Goal: Use online tool/utility: Use online tool/utility

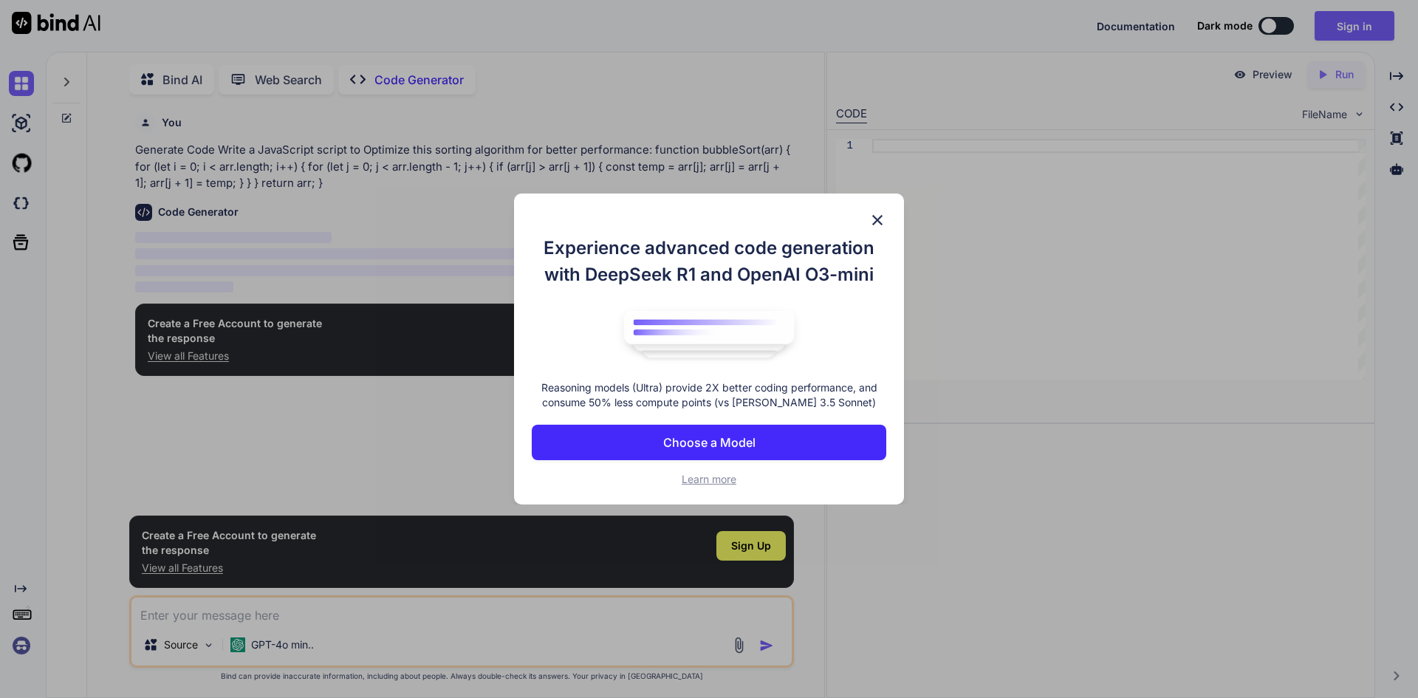
scroll to position [6, 0]
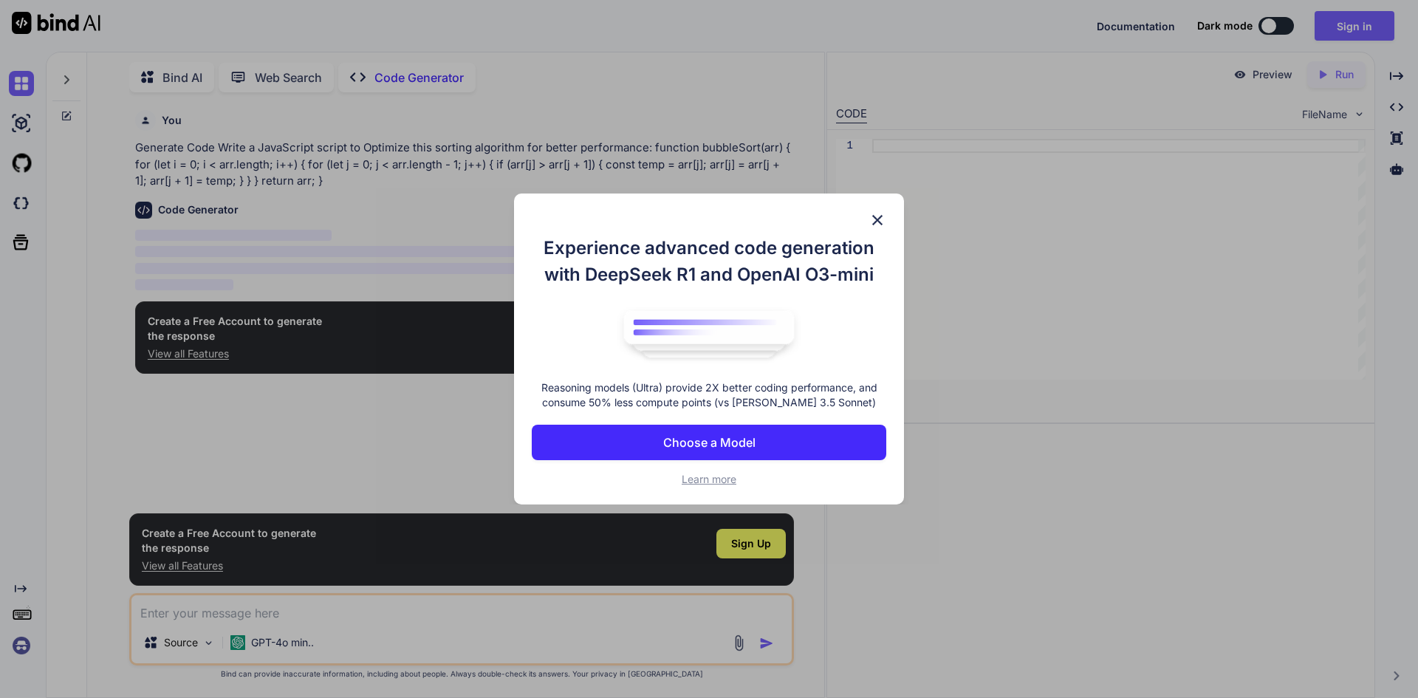
type textarea "x"
click at [705, 449] on p "Choose a Model" at bounding box center [709, 443] width 92 height 18
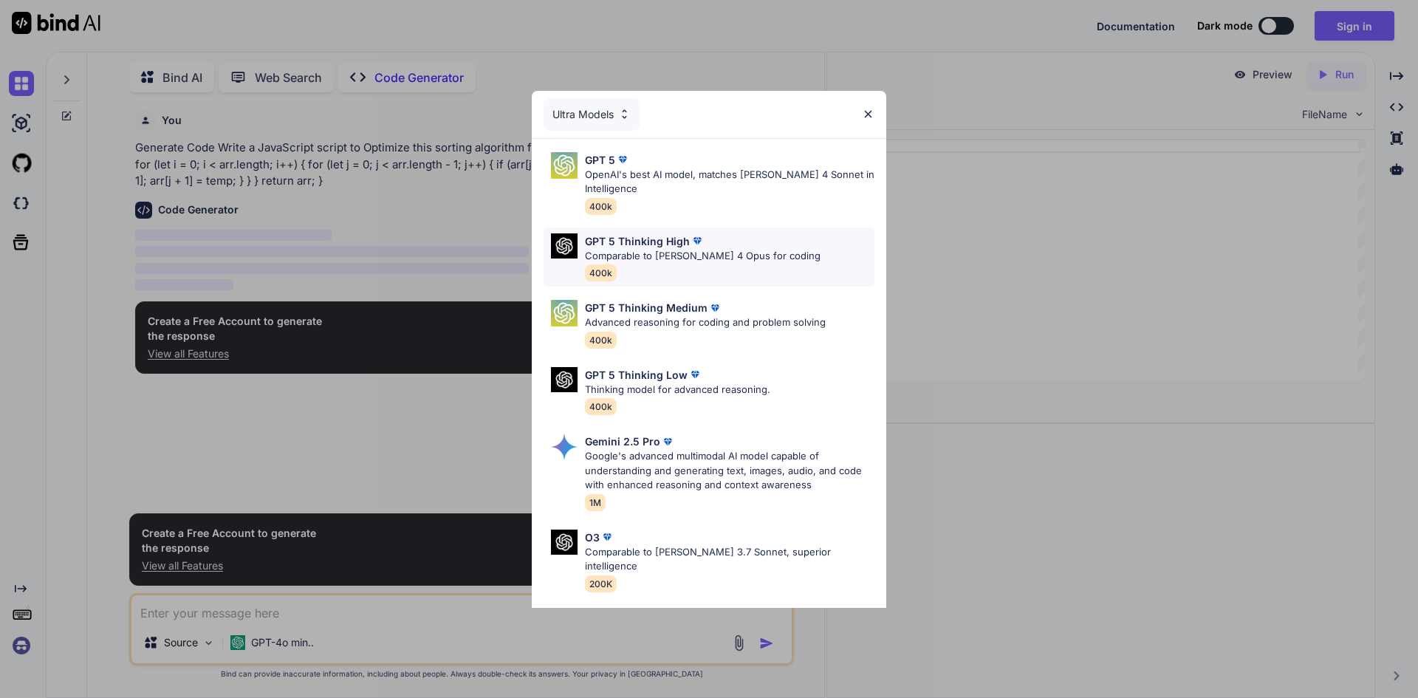
click at [626, 238] on p "GPT 5 Thinking High" at bounding box center [637, 241] width 105 height 16
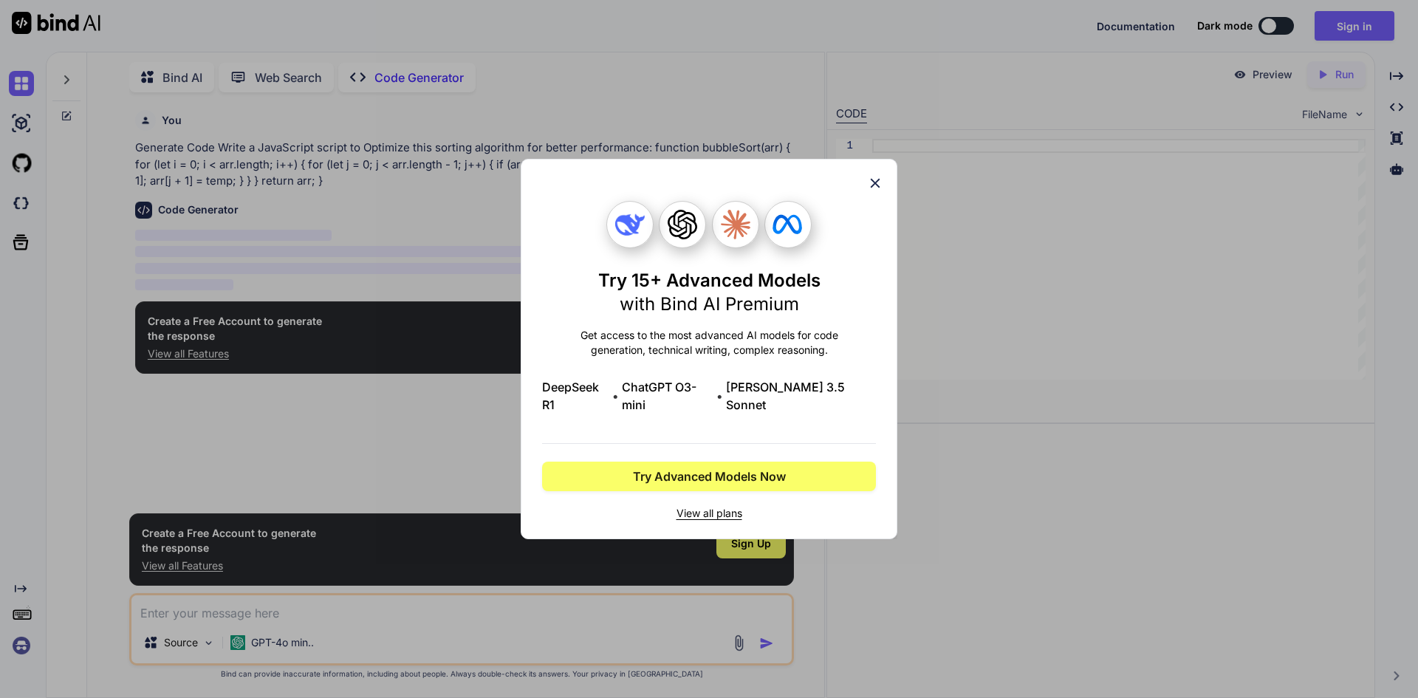
click at [877, 188] on icon at bounding box center [876, 184] width 10 height 10
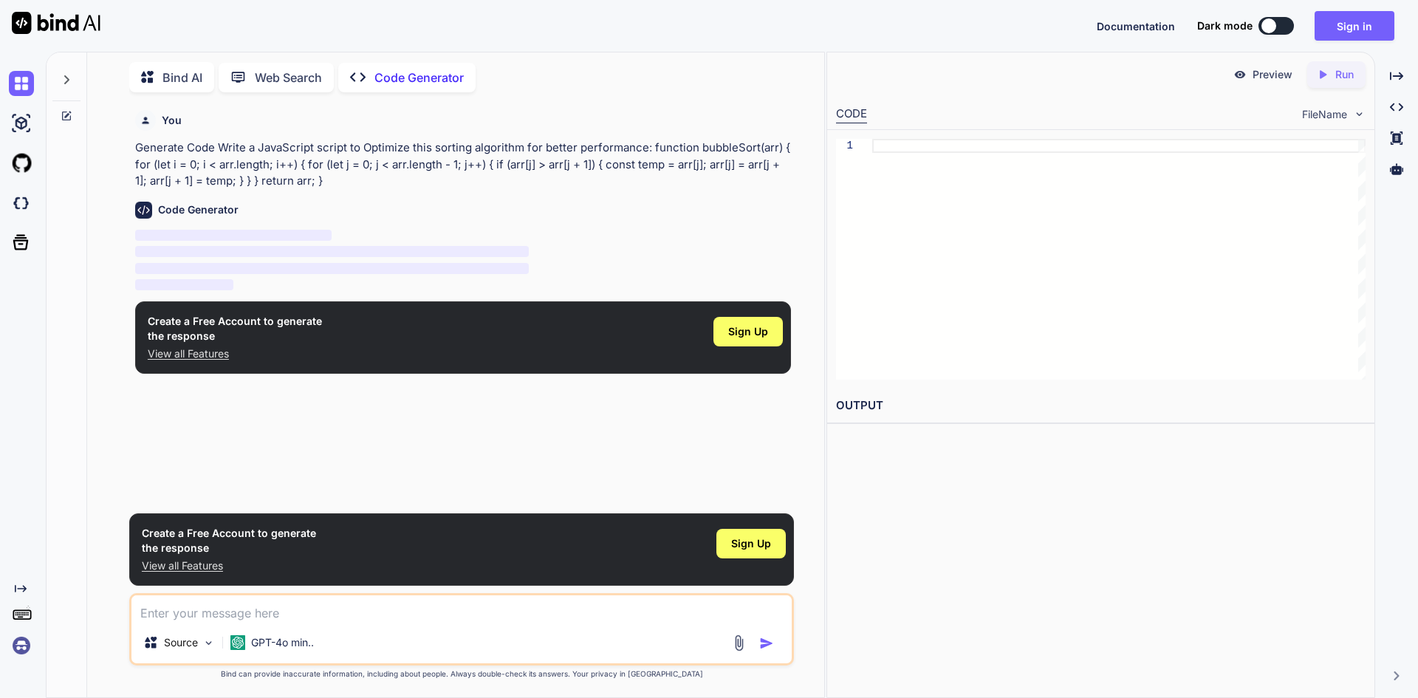
click at [354, 611] on textarea at bounding box center [461, 608] width 660 height 27
type textarea "o"
type textarea "x"
type textarea "om"
type textarea "x"
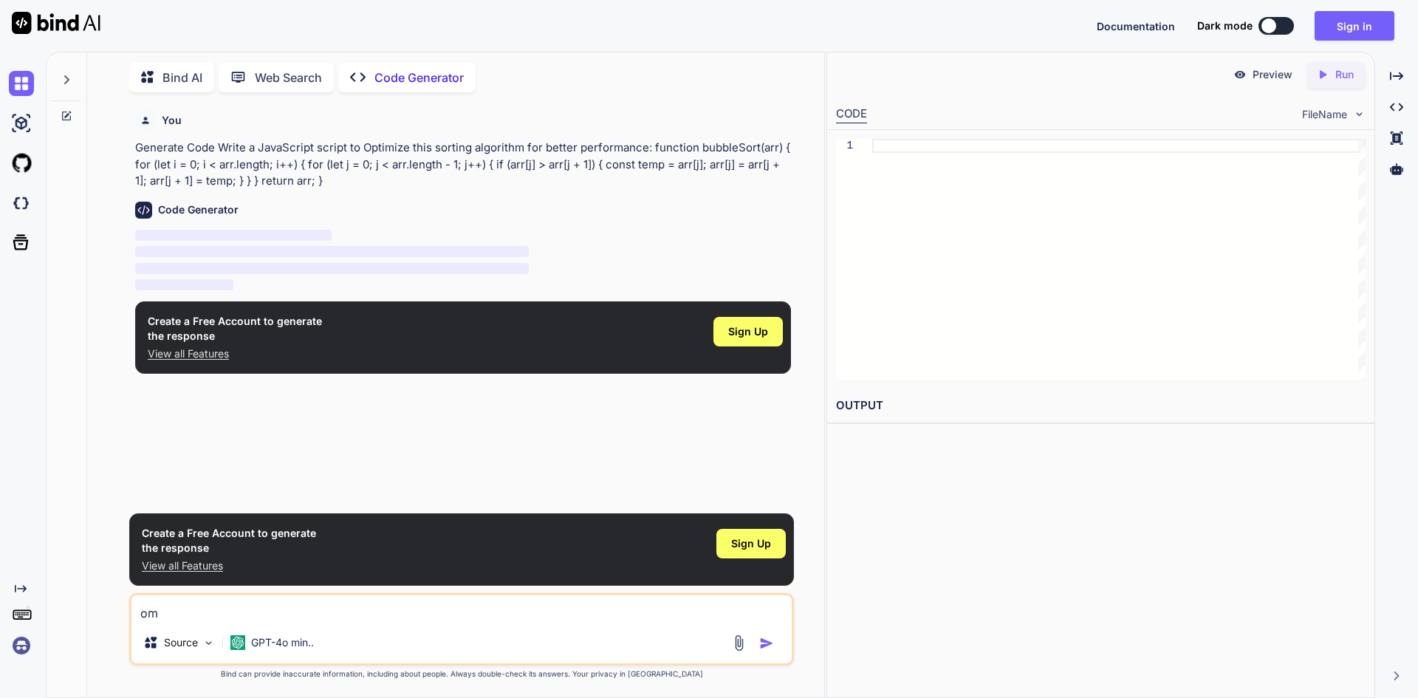
type textarea "o"
type textarea "x"
type textarea "on"
type textarea "x"
type textarea "onl"
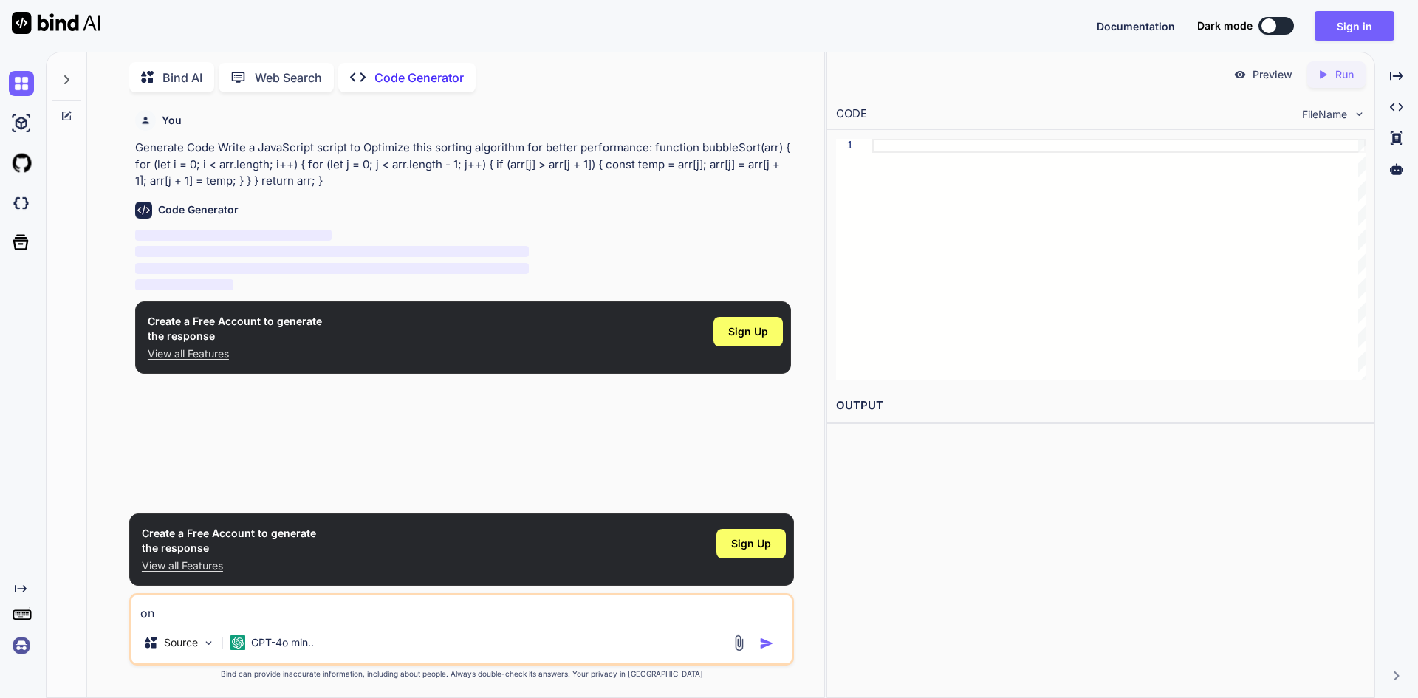
type textarea "x"
type textarea "onli"
type textarea "x"
type textarea "onlin"
type textarea "x"
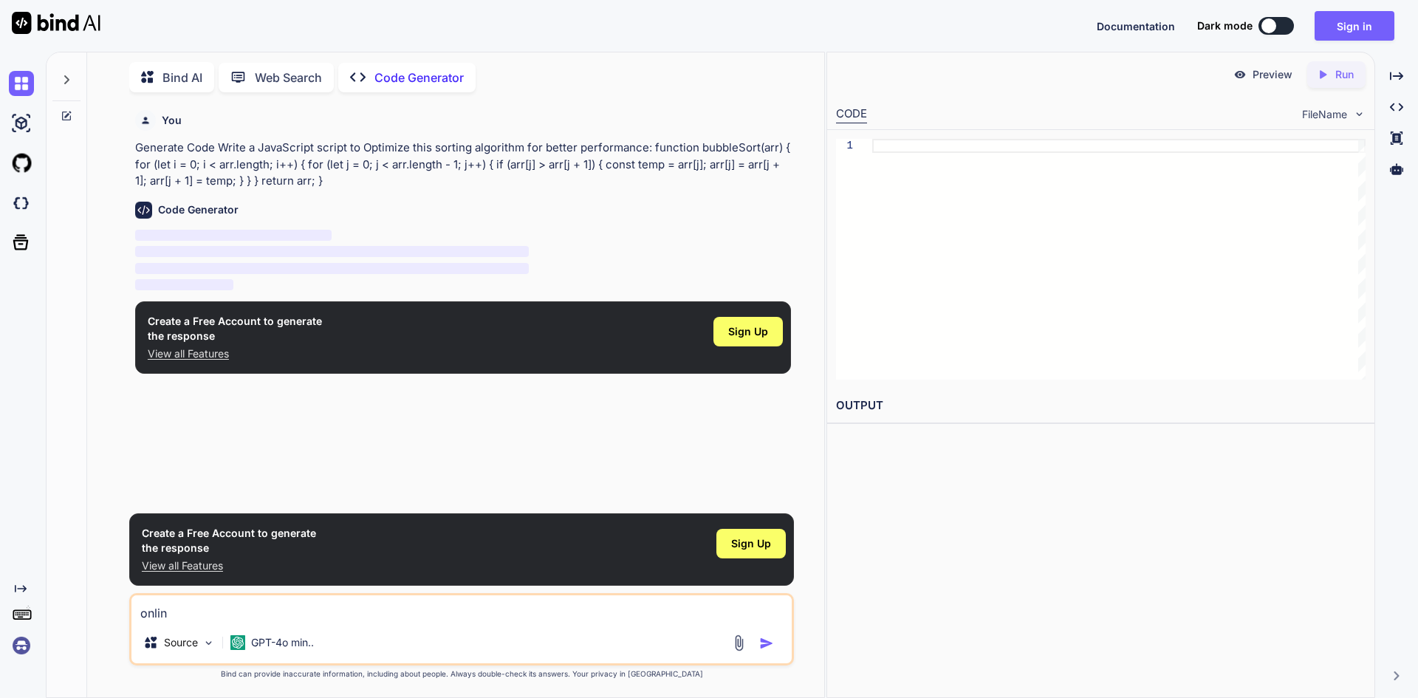
type textarea "online"
type textarea "x"
type textarea "online"
type textarea "x"
type textarea "online s"
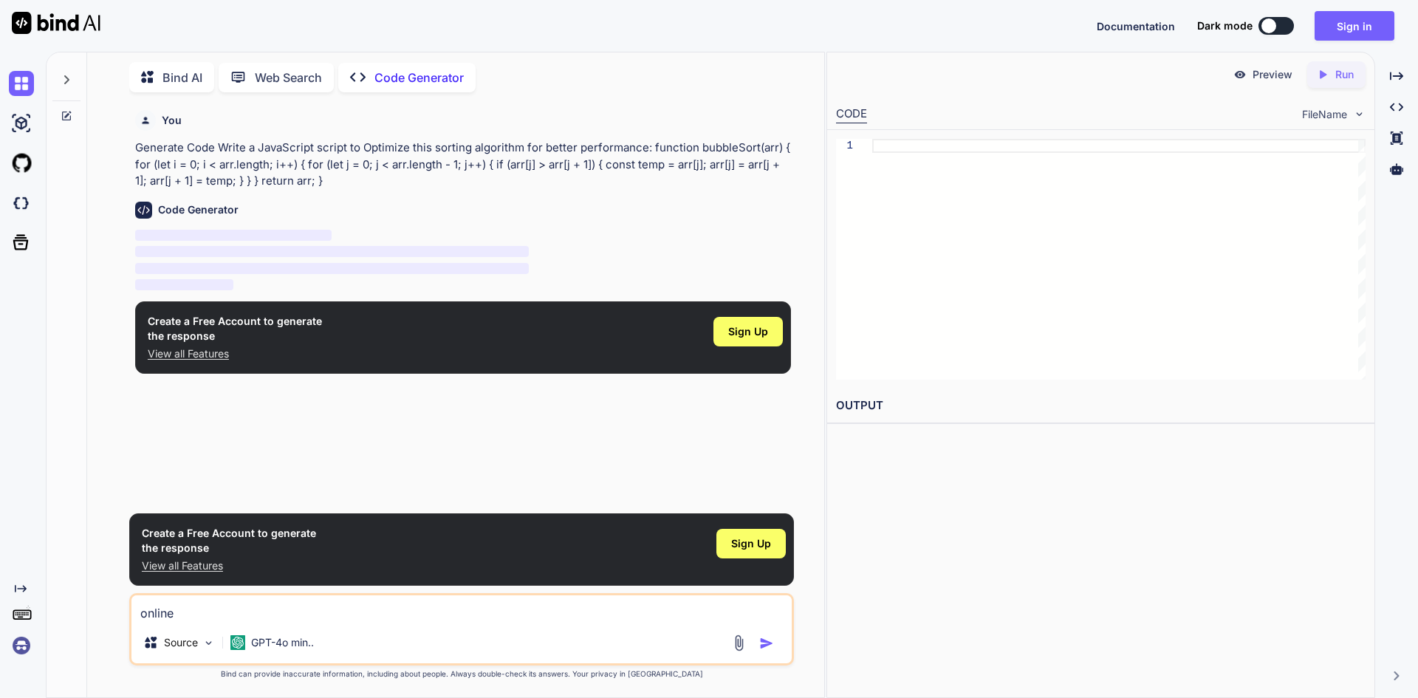
type textarea "x"
type textarea "online st"
type textarea "x"
type textarea "online sto"
type textarea "x"
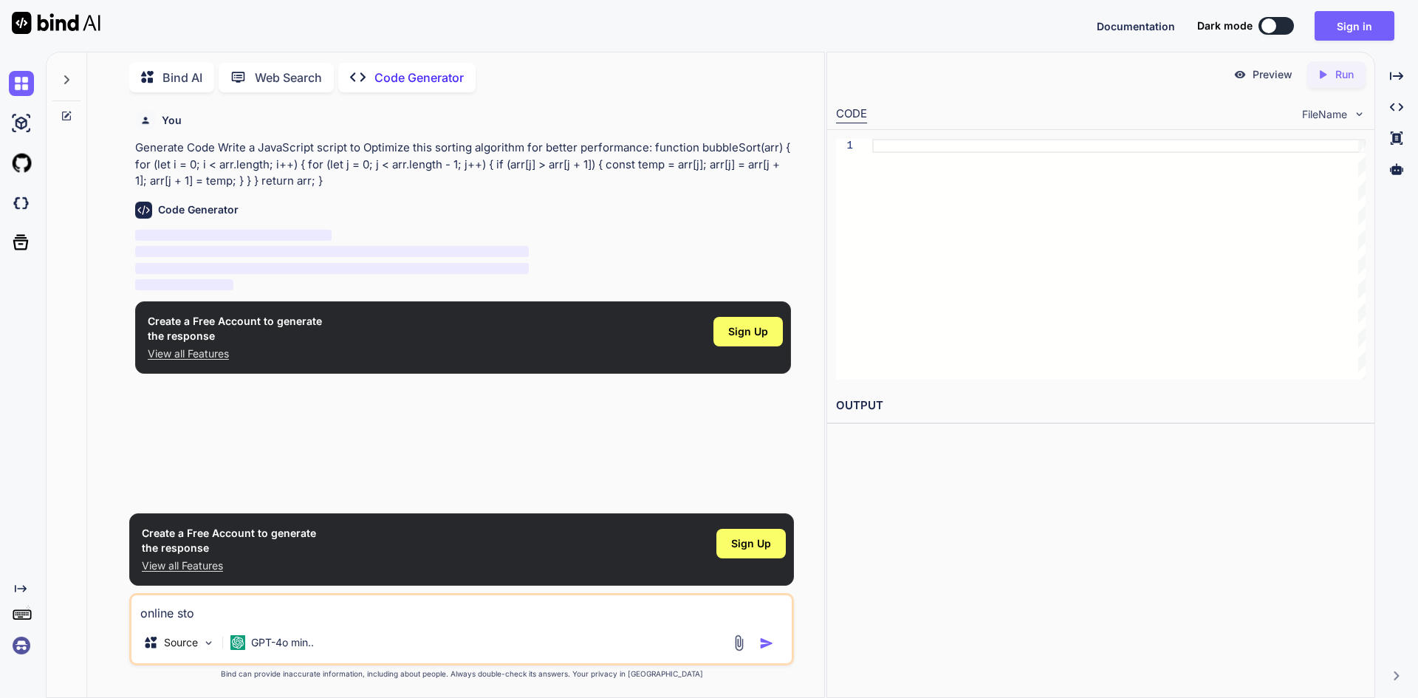
type textarea "online stor"
type textarea "x"
type textarea "online store"
type textarea "x"
type textarea "online store"
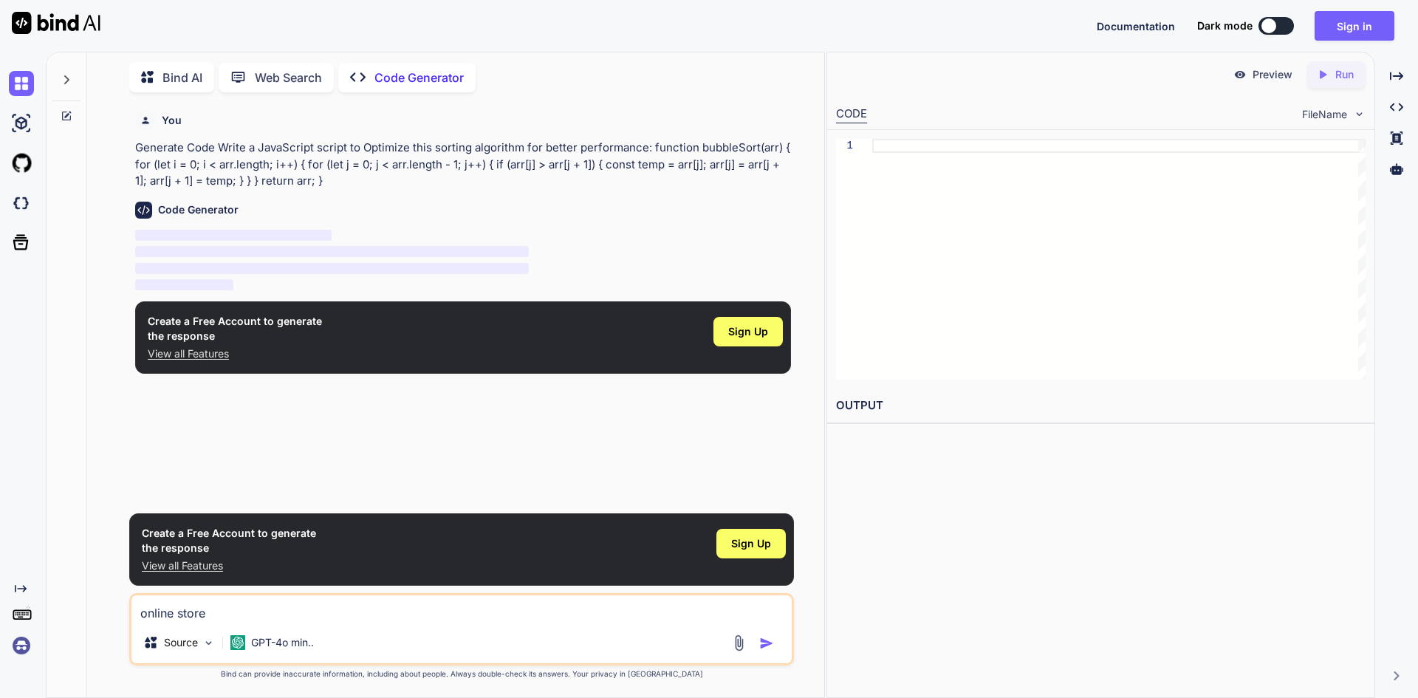
click at [768, 645] on img "button" at bounding box center [766, 643] width 15 height 15
click at [768, 644] on img "button" at bounding box center [766, 643] width 15 height 15
click at [768, 642] on img "button" at bounding box center [766, 643] width 15 height 15
click at [767, 641] on img "button" at bounding box center [766, 643] width 15 height 15
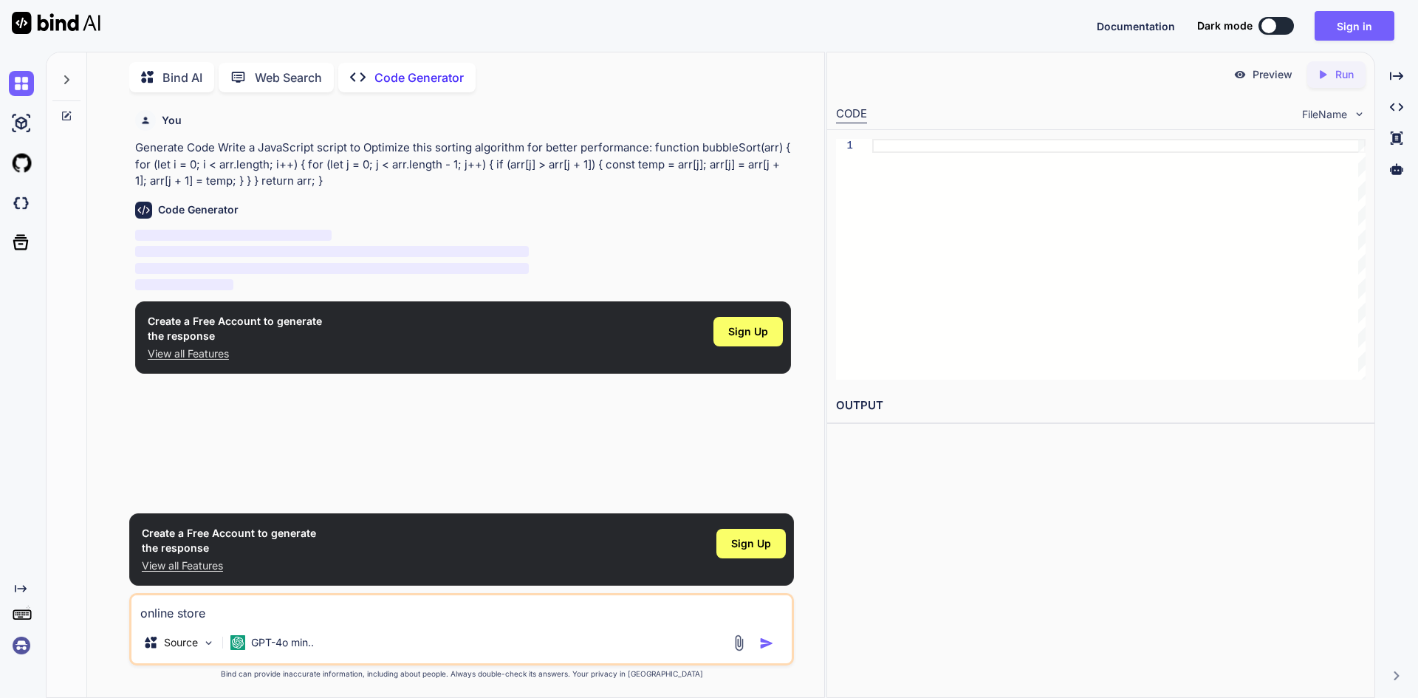
click at [767, 641] on img "button" at bounding box center [766, 643] width 15 height 15
type textarea "x"
